Goal: Information Seeking & Learning: Learn about a topic

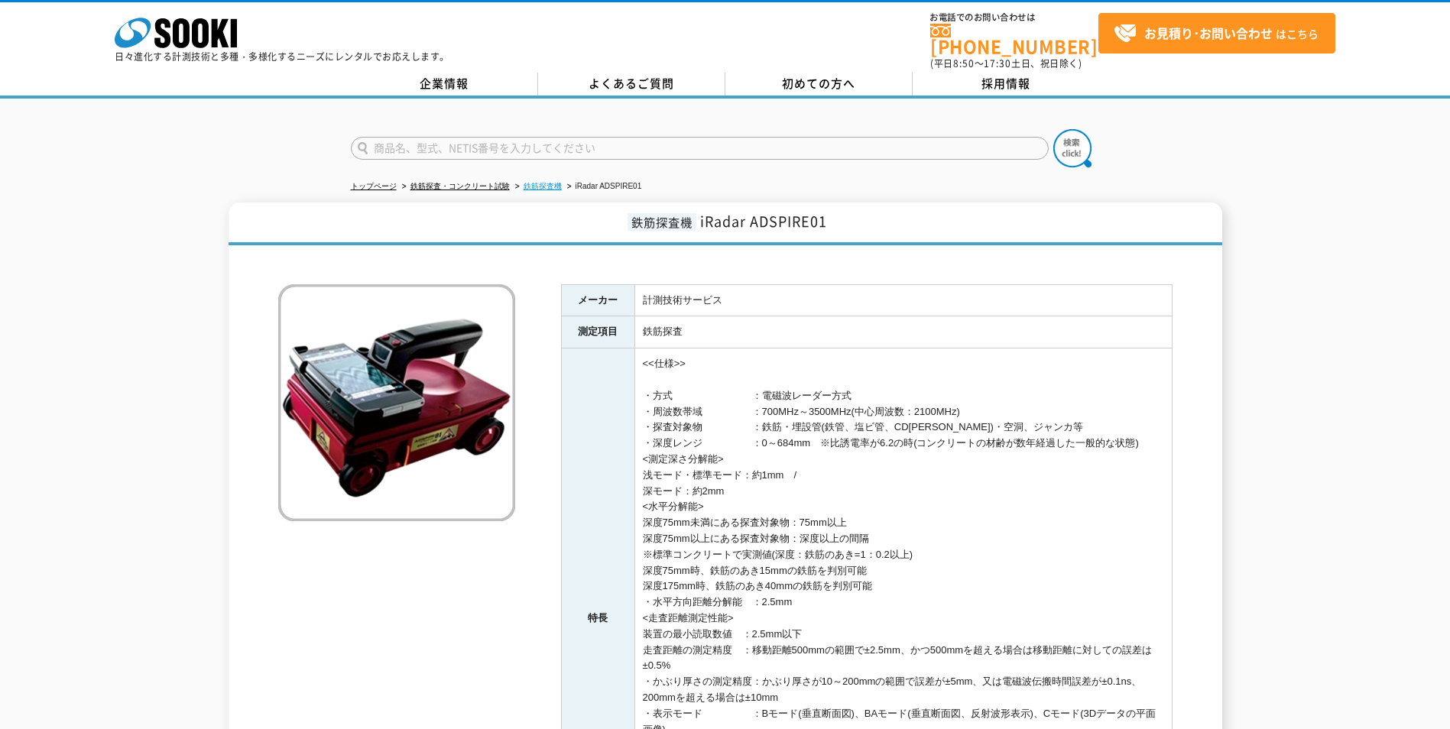
click at [537, 182] on link "鉄筋探査機" at bounding box center [543, 186] width 38 height 8
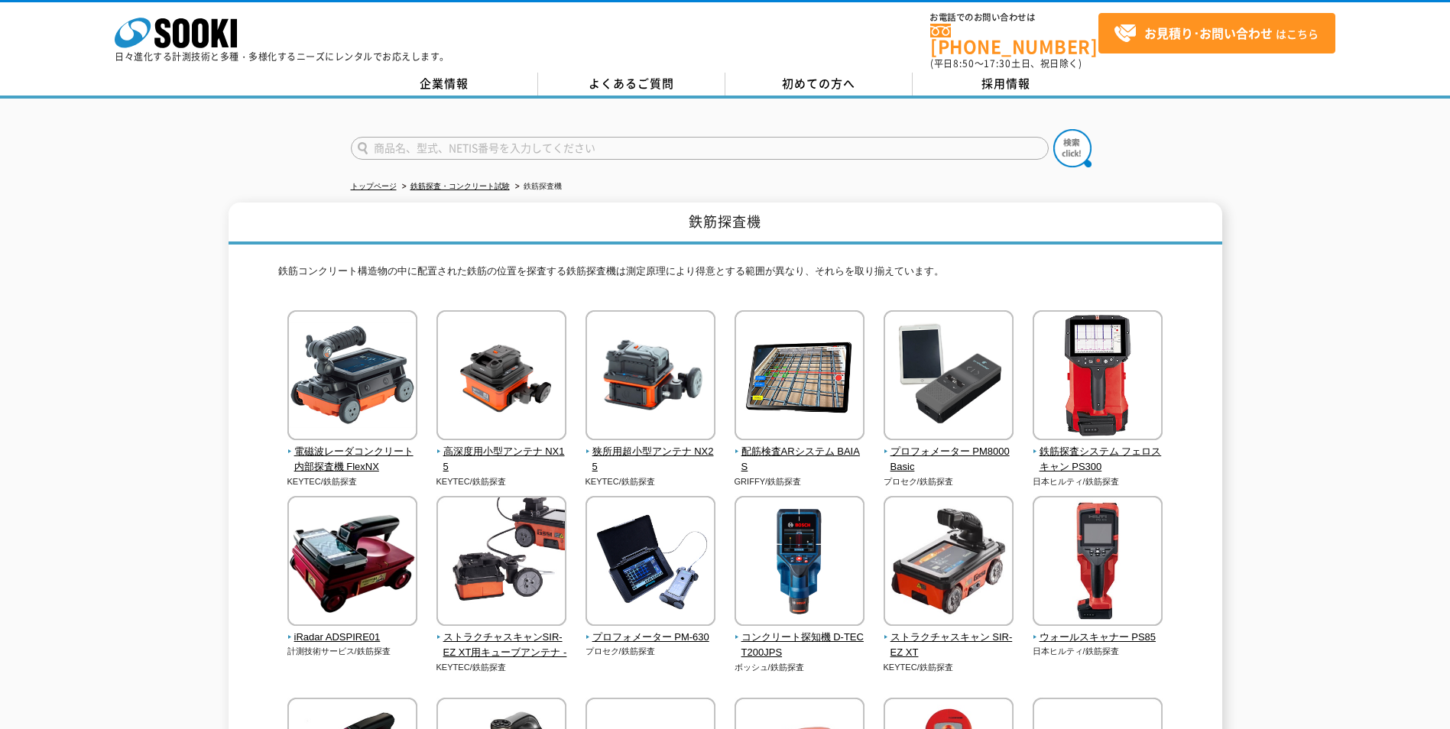
click at [537, 144] on input "text" at bounding box center [700, 148] width 698 height 23
type input "鉄"
click at [1053, 129] on button at bounding box center [1072, 148] width 38 height 38
drag, startPoint x: 405, startPoint y: 138, endPoint x: 329, endPoint y: 149, distance: 77.3
click at [329, 149] on div "埋設物探査機" at bounding box center [725, 135] width 1450 height 73
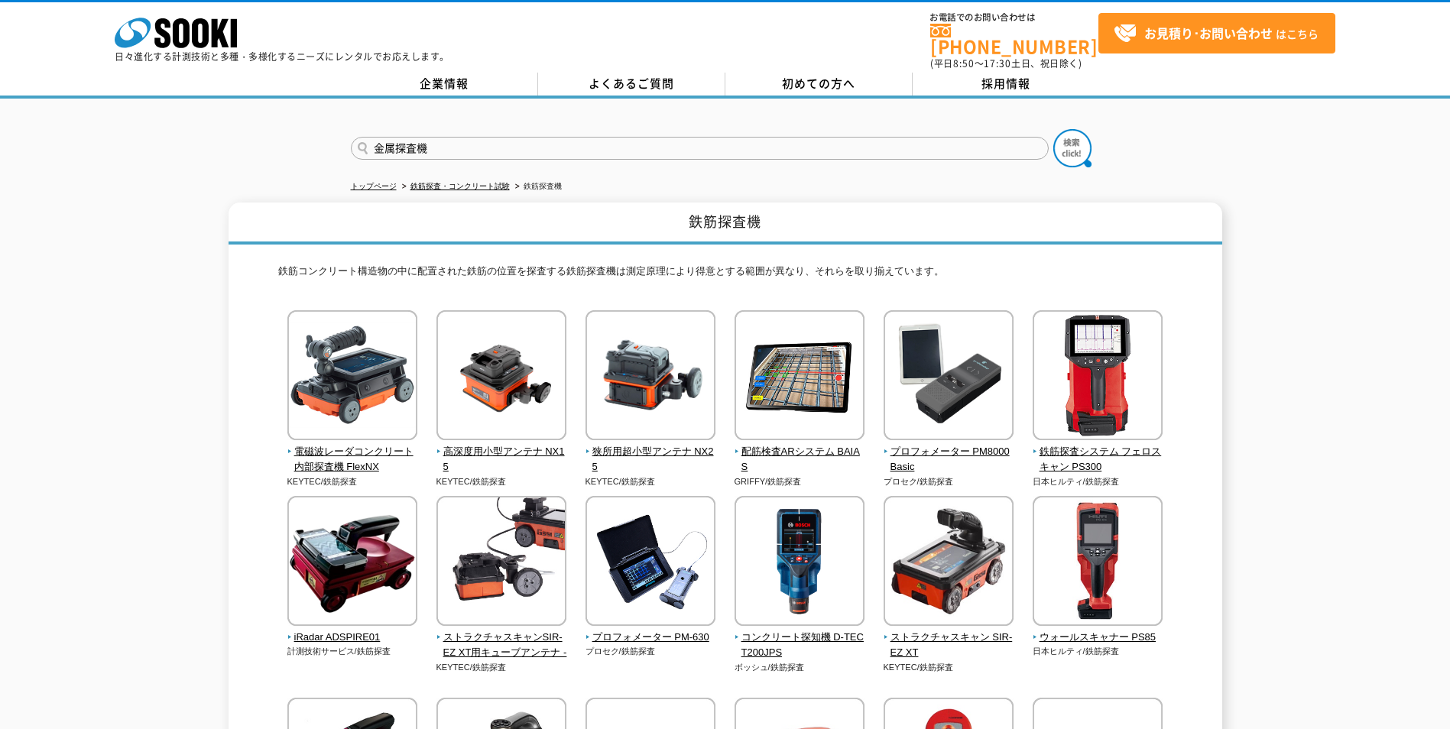
click at [1053, 129] on button at bounding box center [1072, 148] width 38 height 38
drag, startPoint x: 400, startPoint y: 138, endPoint x: 371, endPoint y: 150, distance: 30.8
click at [371, 150] on form "金属探査機" at bounding box center [725, 150] width 749 height 43
type input "鉄筋探査機"
click at [1053, 129] on button at bounding box center [1072, 148] width 38 height 38
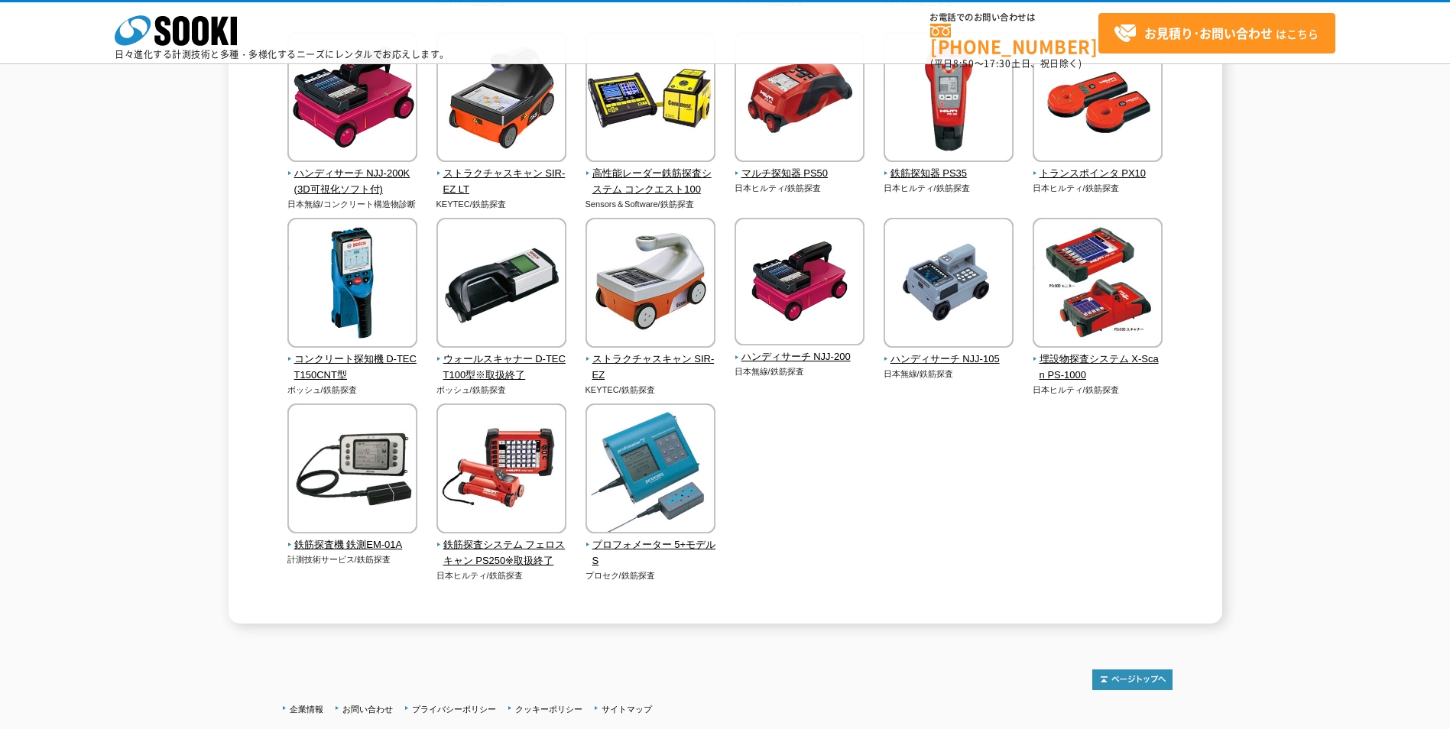
scroll to position [707, 0]
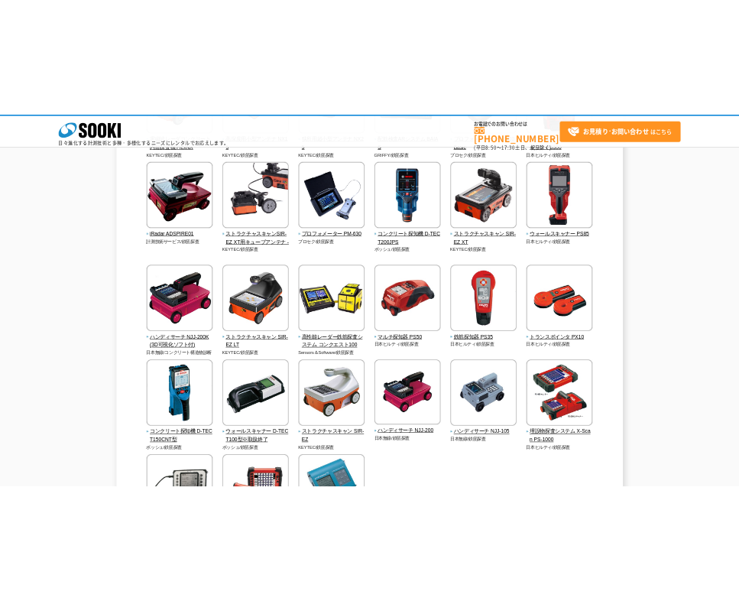
scroll to position [229, 0]
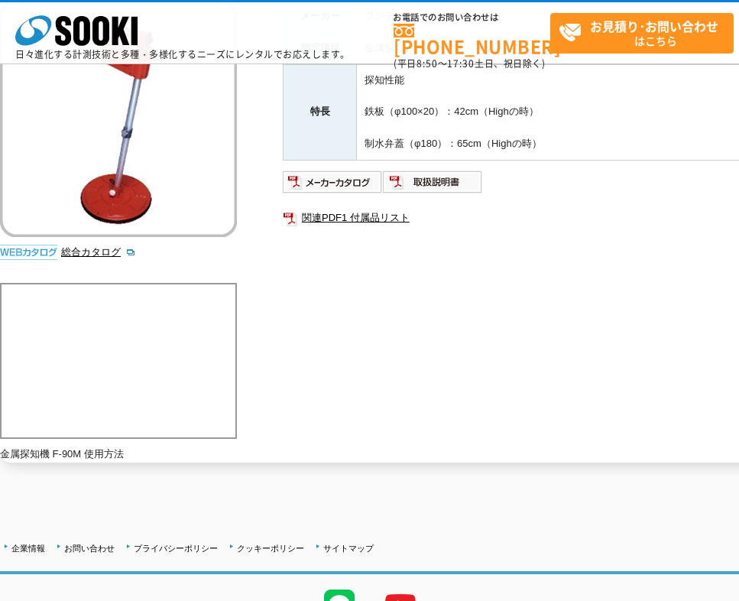
scroll to position [229, 0]
